Goal: Information Seeking & Learning: Learn about a topic

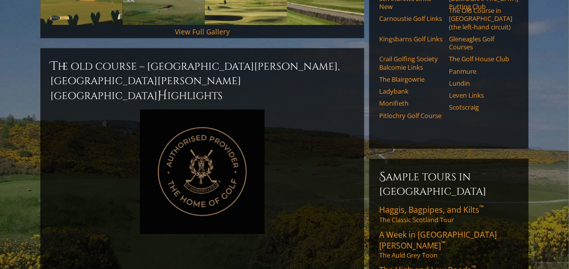
scroll to position [272, 0]
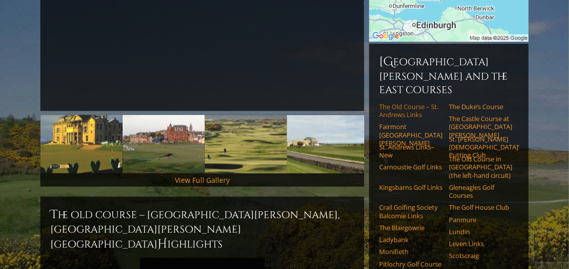
click at [392, 103] on link "The Old Course – St. Andrews Links" at bounding box center [410, 111] width 63 height 16
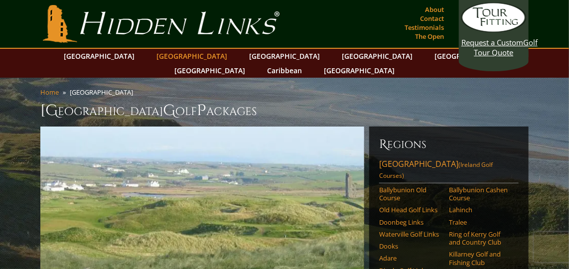
click at [173, 57] on link "[GEOGRAPHIC_DATA]" at bounding box center [192, 56] width 81 height 14
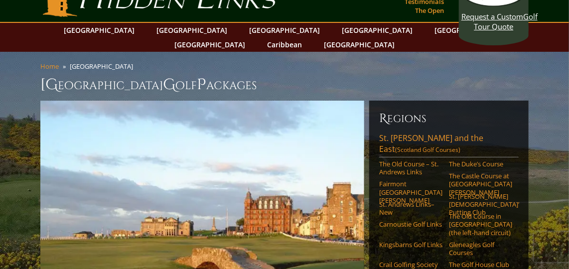
scroll to position [3, 0]
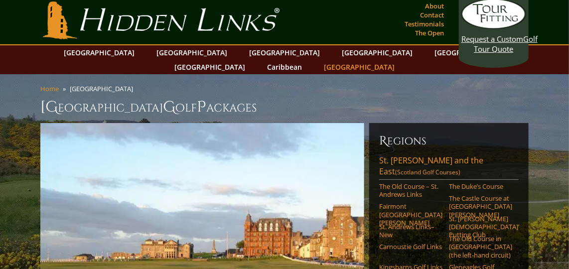
click at [400, 60] on link "[GEOGRAPHIC_DATA]" at bounding box center [359, 67] width 81 height 14
